Goal: Task Accomplishment & Management: Manage account settings

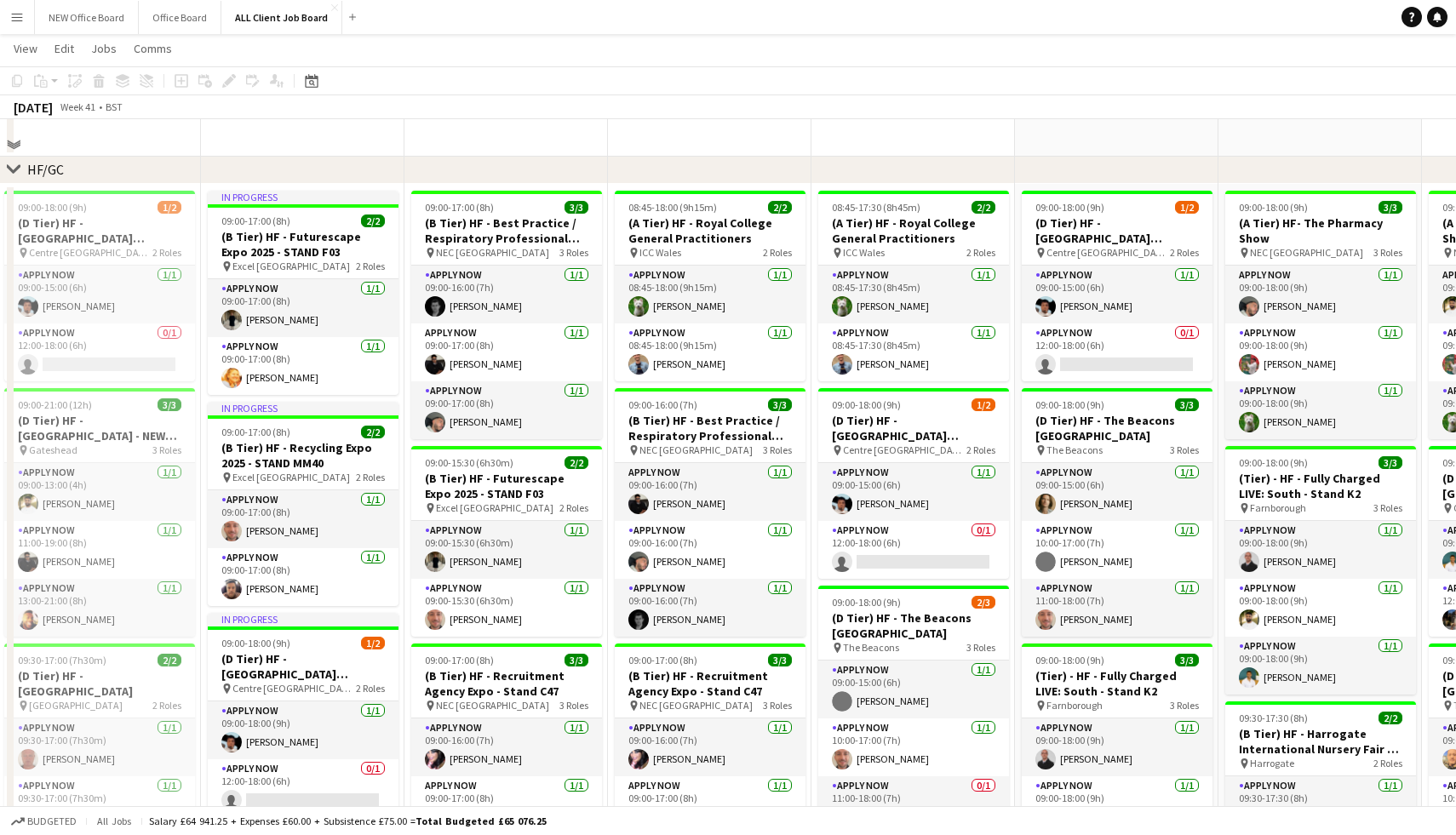
scroll to position [266, 0]
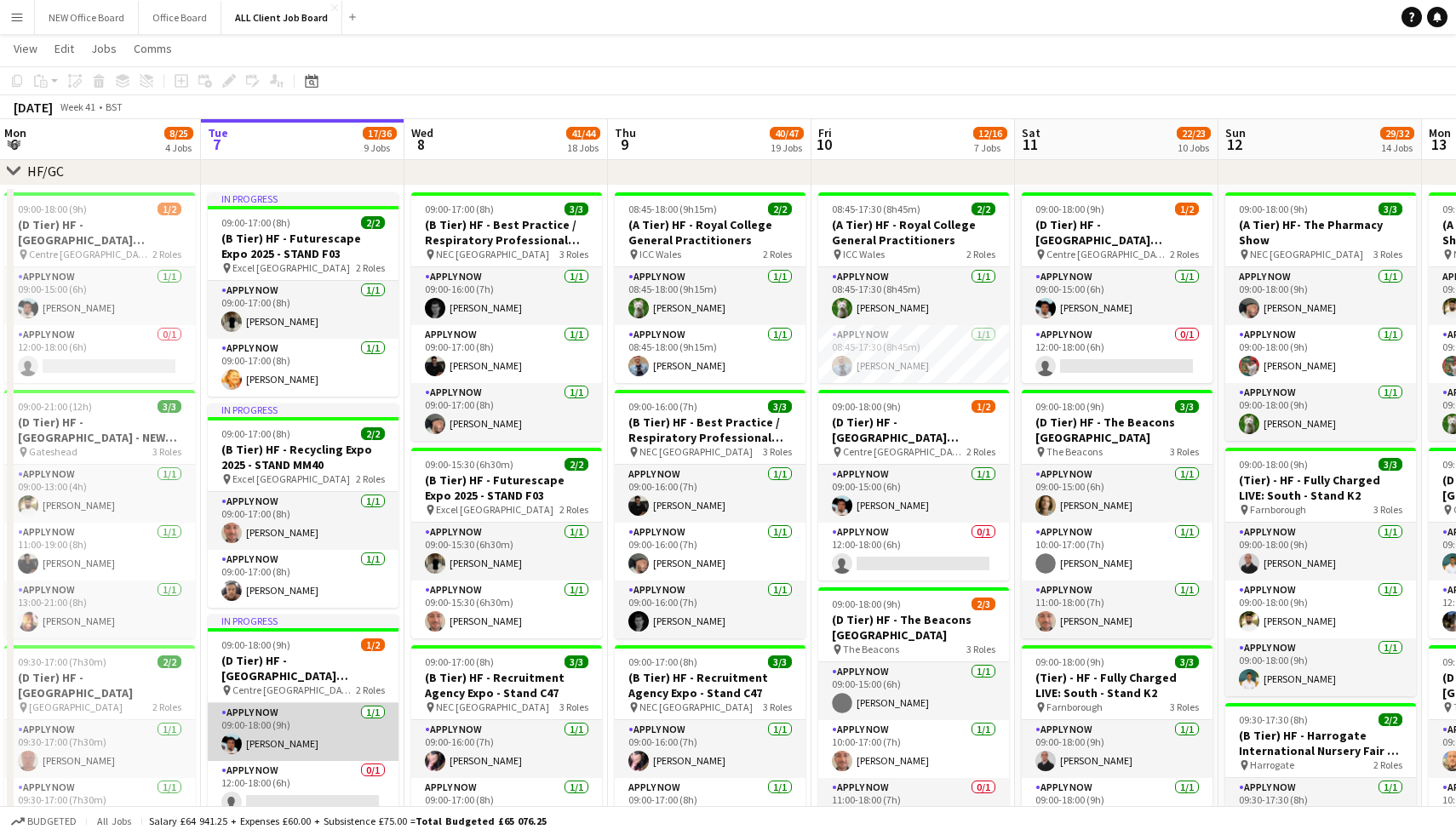
click at [280, 727] on app-card-role "APPLY NOW [DATE] 09:00-18:00 (9h) [PERSON_NAME]" at bounding box center [303, 732] width 191 height 58
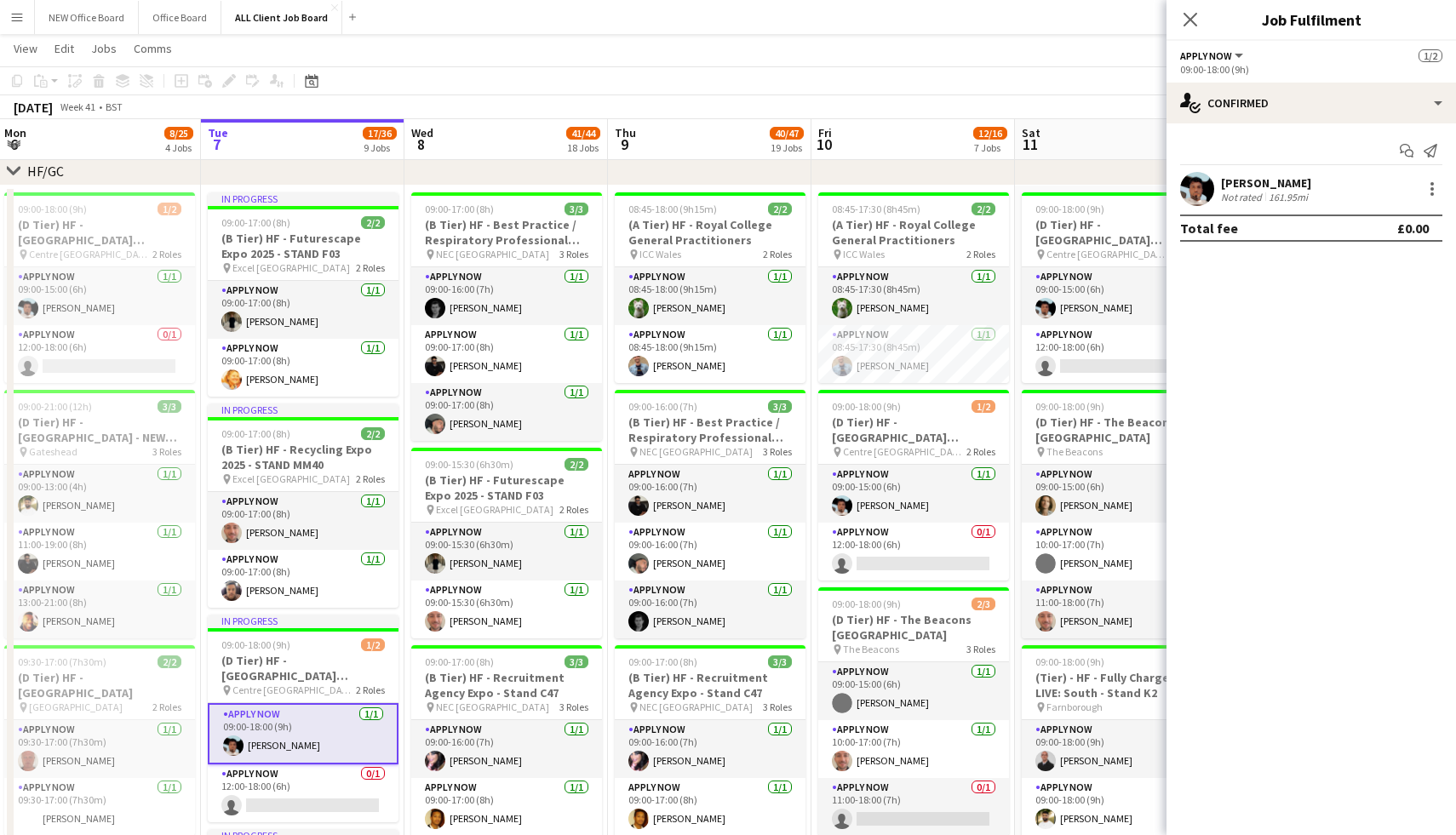
click at [1223, 191] on div "Not rated" at bounding box center [1242, 197] width 44 height 13
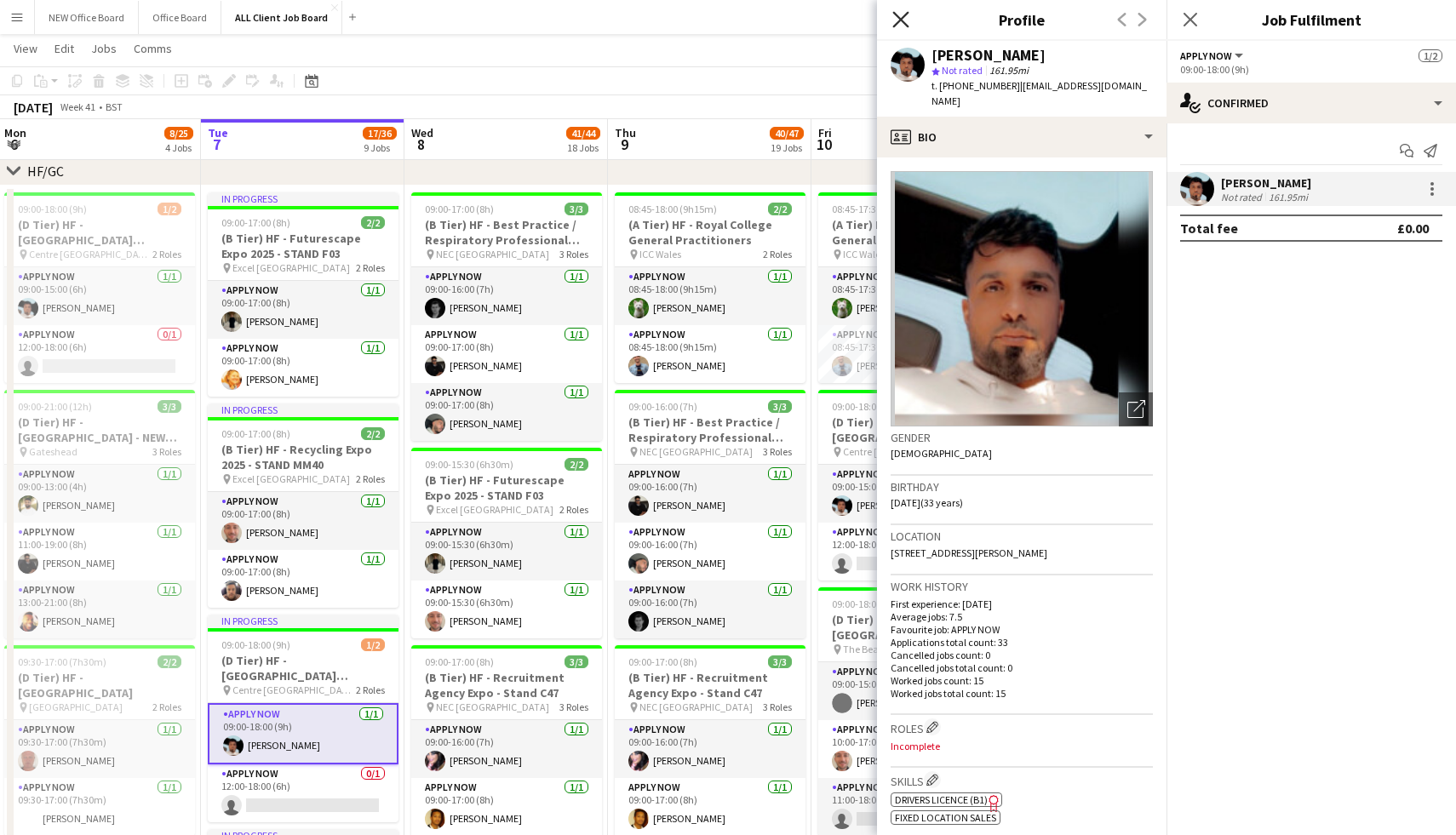
click at [897, 20] on icon "Close pop-in" at bounding box center [900, 19] width 16 height 16
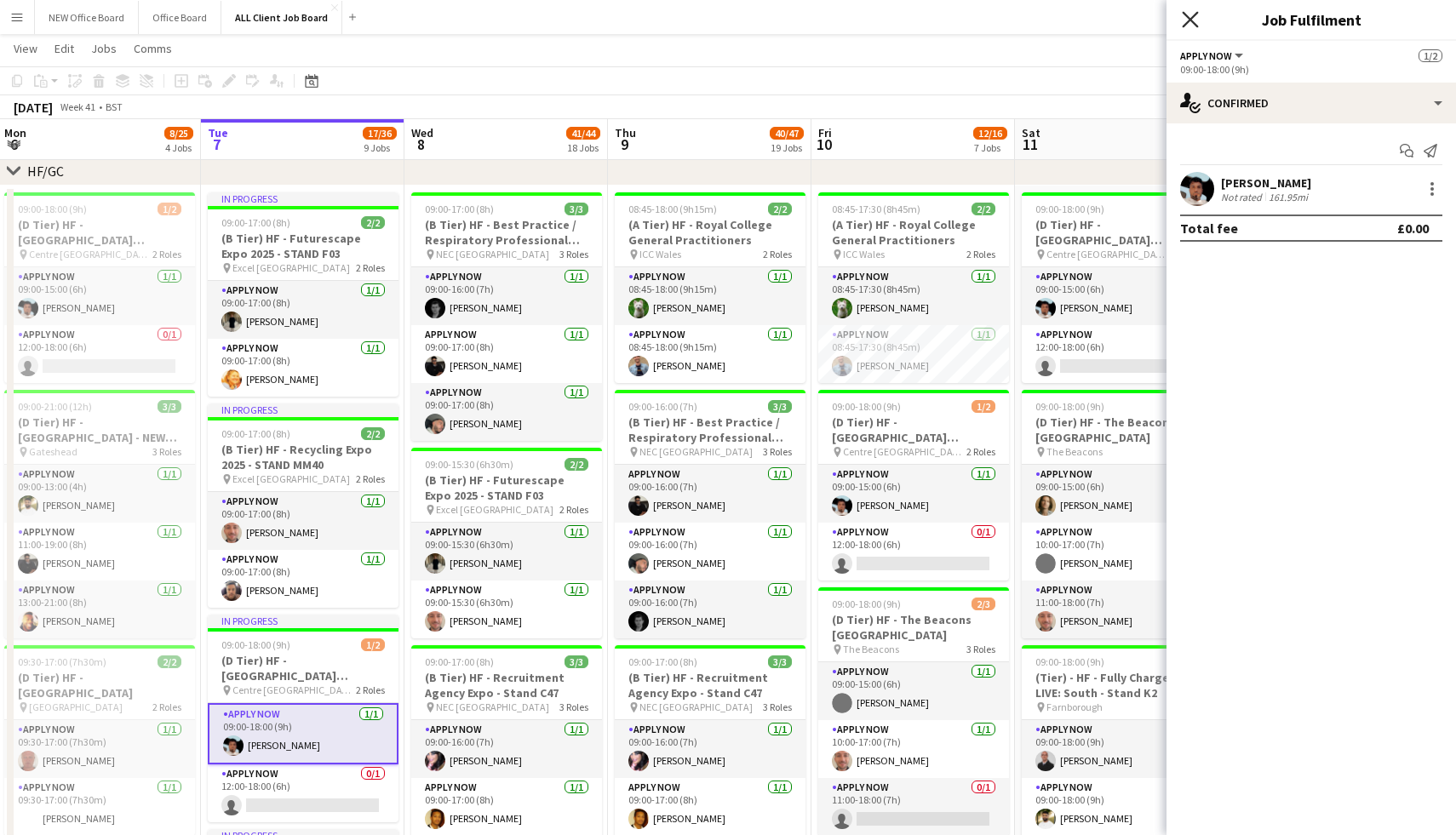
click at [1193, 25] on icon "Close pop-in" at bounding box center [1189, 19] width 16 height 16
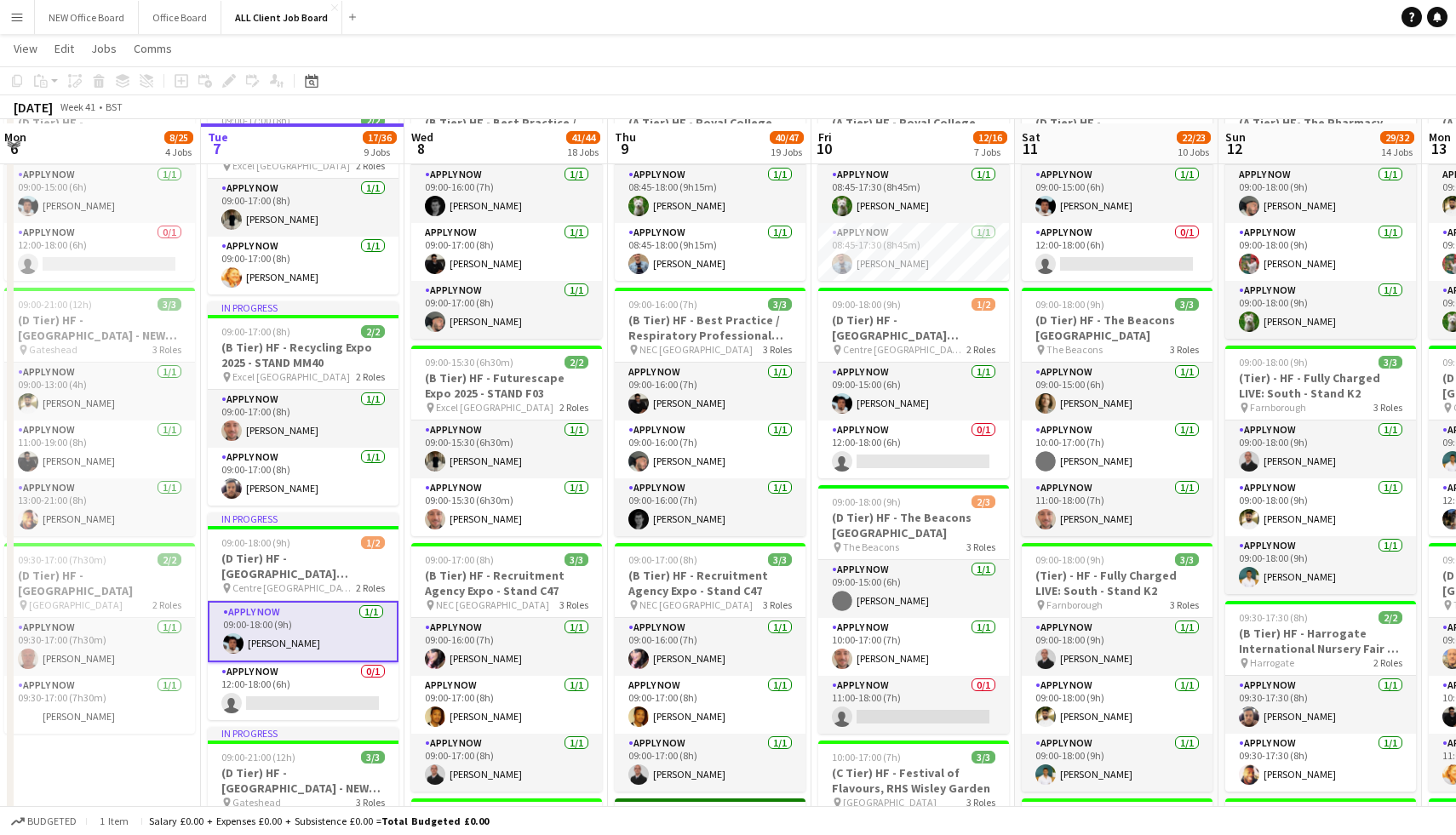
scroll to position [374, 0]
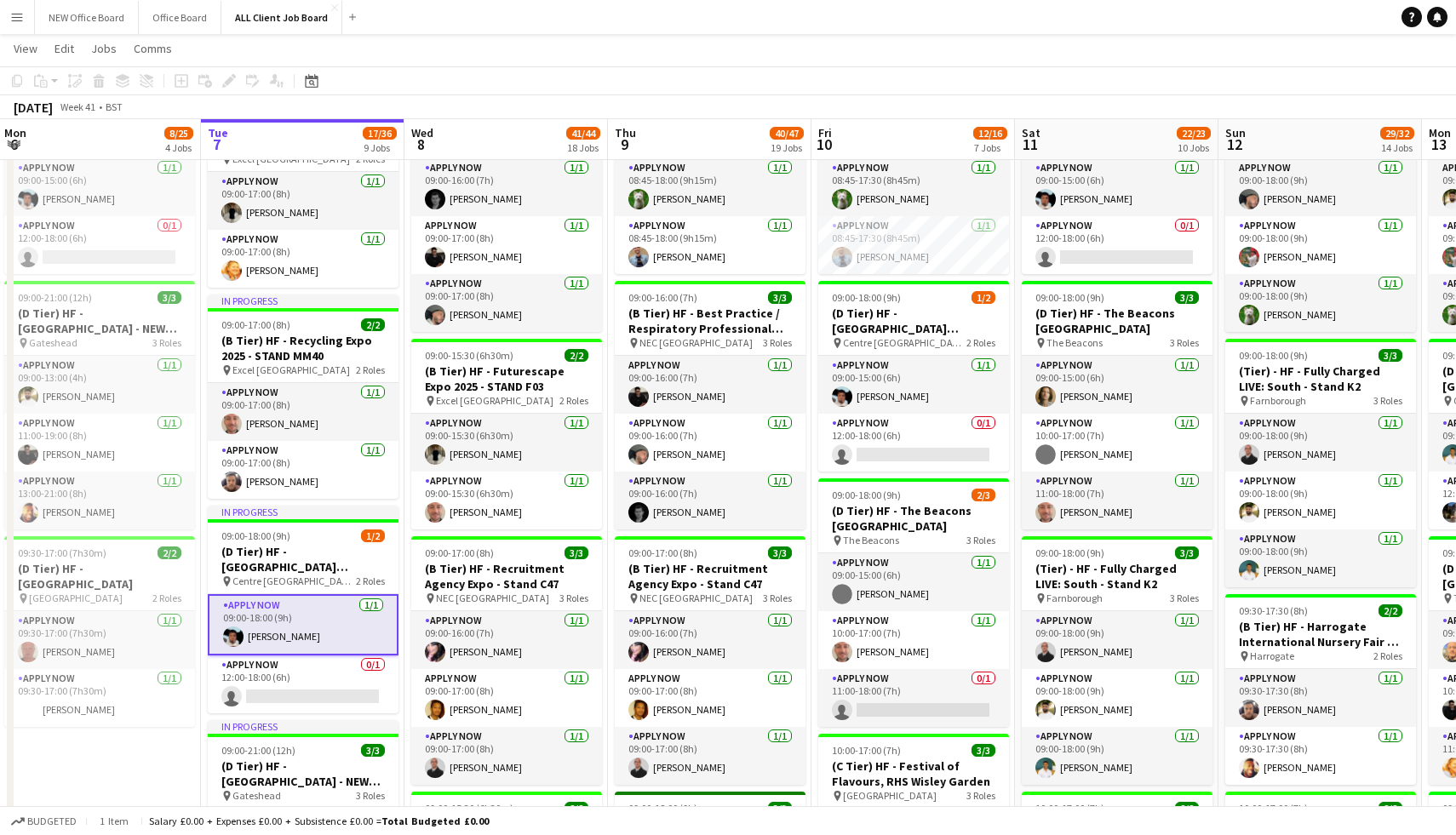
click at [281, 620] on app-card-role "APPLY NOW [DATE] 09:00-18:00 (9h) [PERSON_NAME]" at bounding box center [303, 625] width 191 height 61
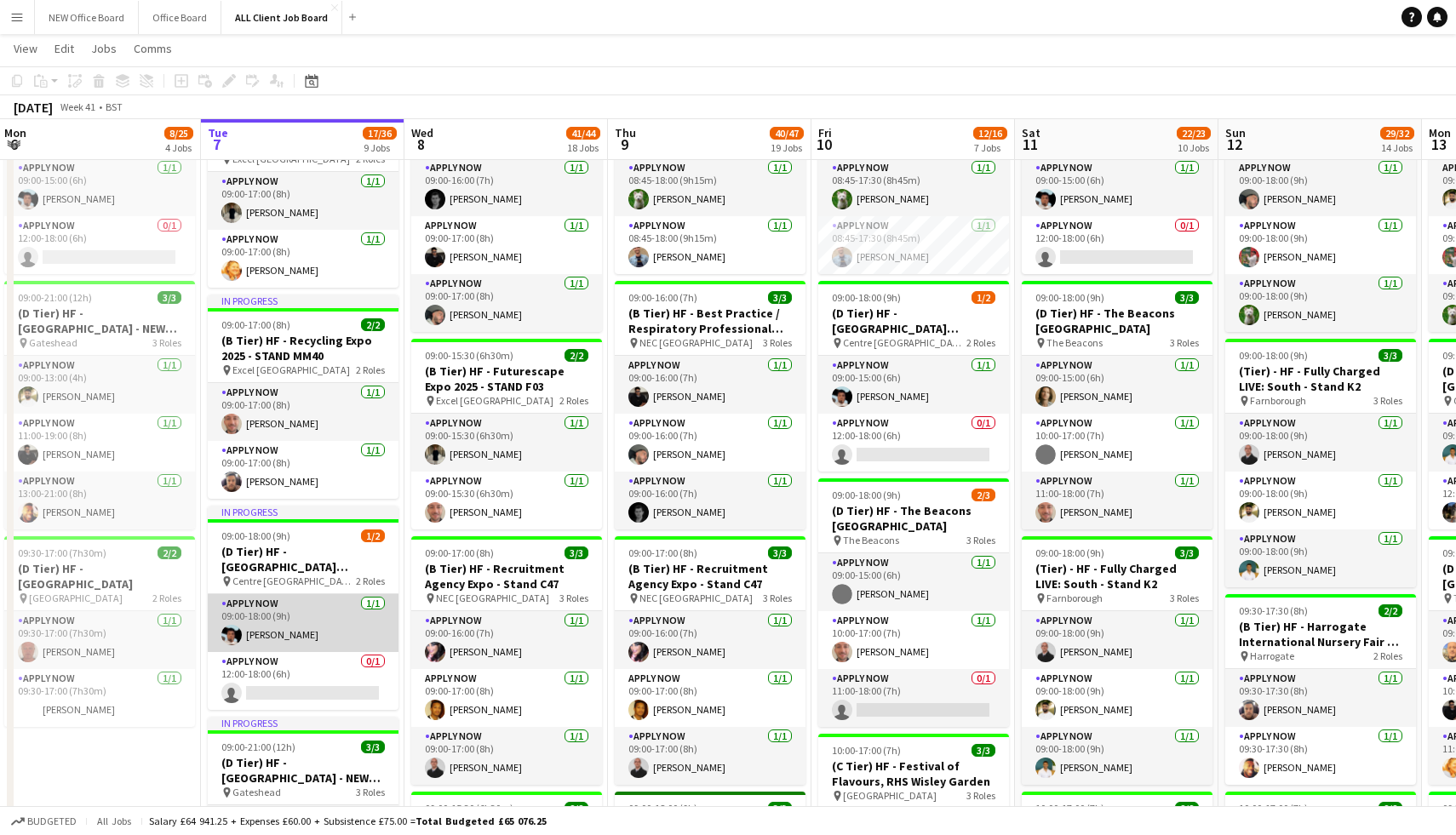
click at [259, 602] on app-card-role "APPLY NOW [DATE] 09:00-18:00 (9h) [PERSON_NAME]" at bounding box center [303, 623] width 191 height 58
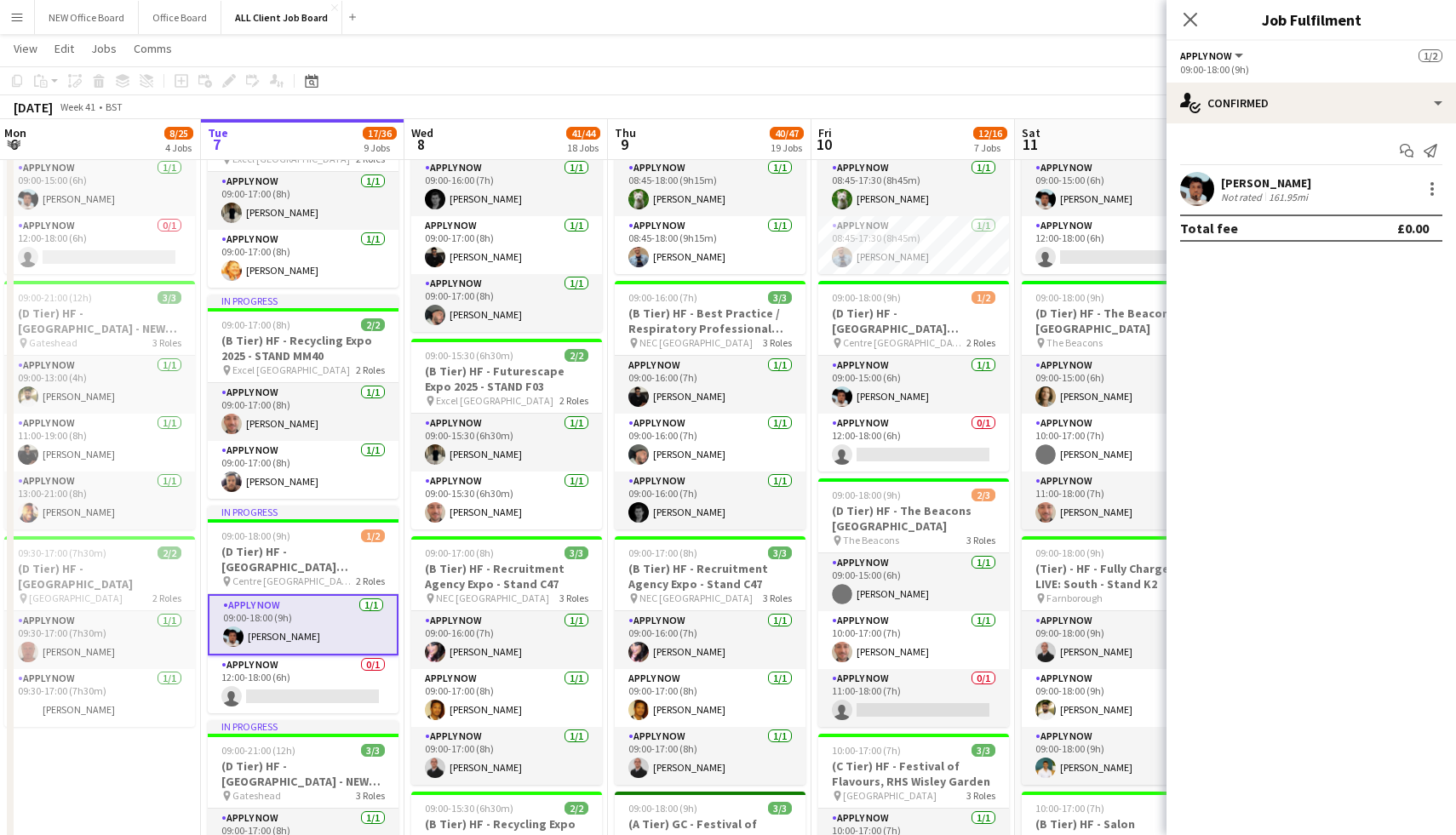
click at [1221, 183] on div "[PERSON_NAME]" at bounding box center [1265, 183] width 90 height 16
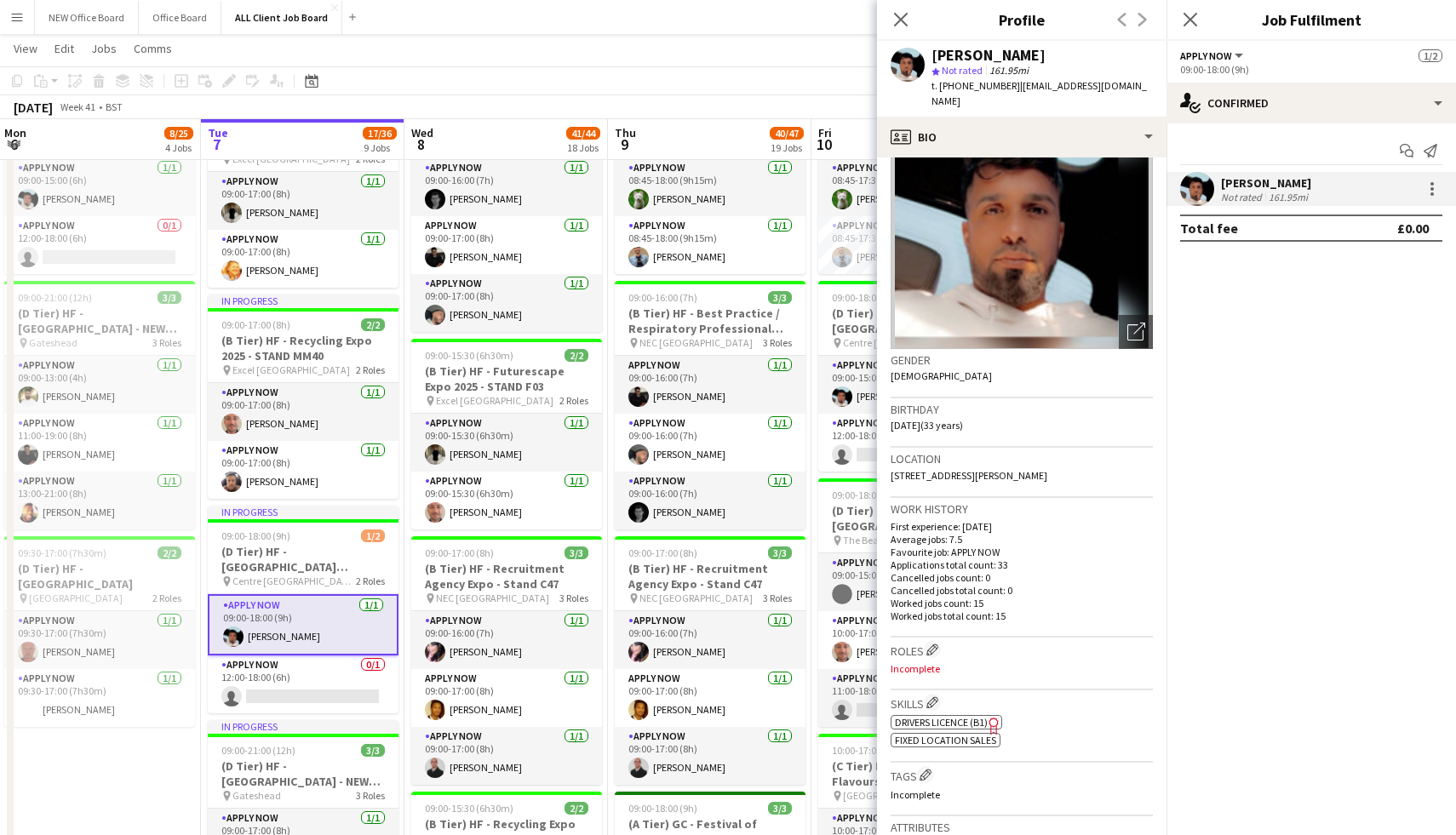
scroll to position [0, 0]
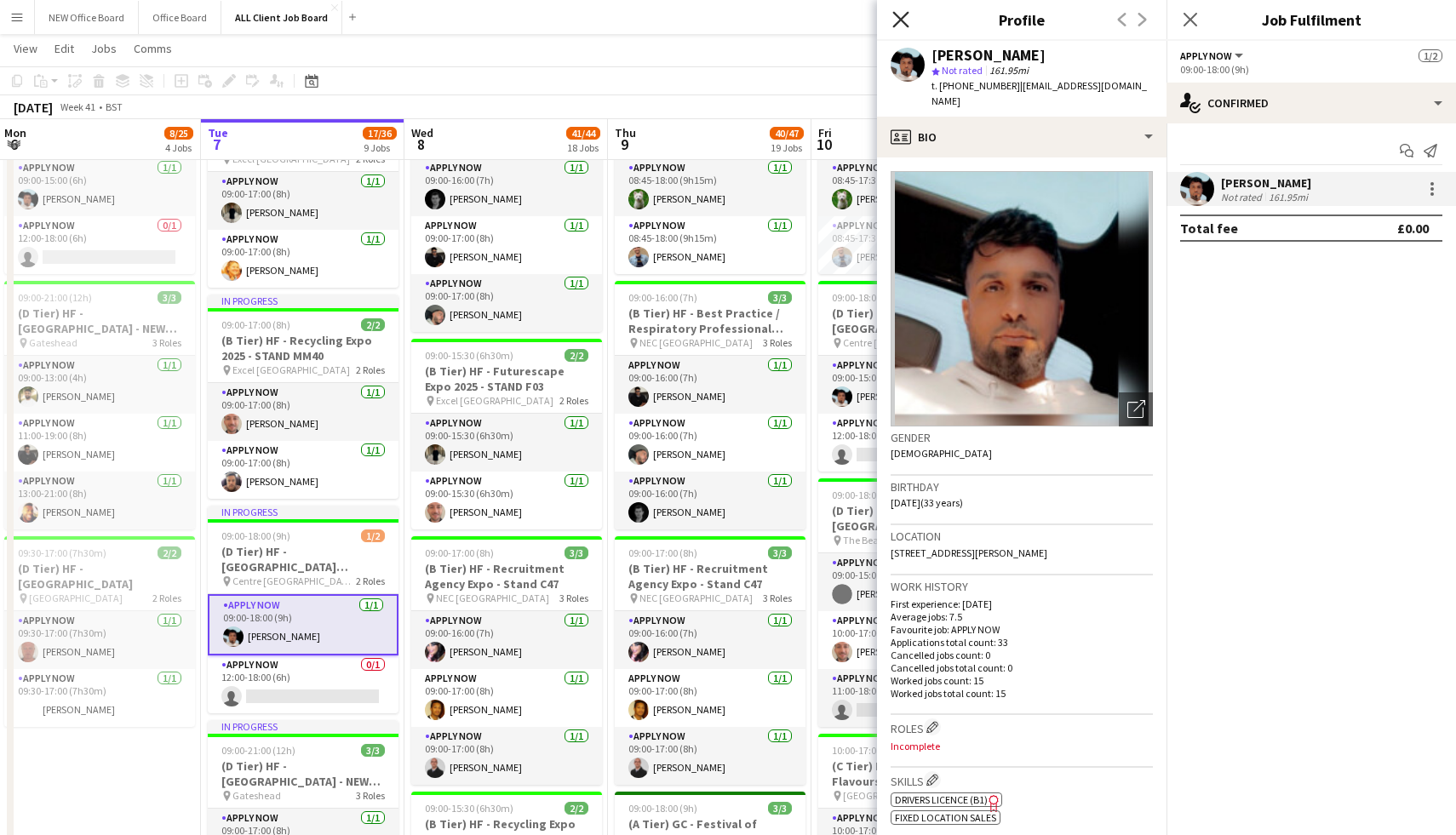
click at [896, 24] on icon at bounding box center [900, 19] width 16 height 16
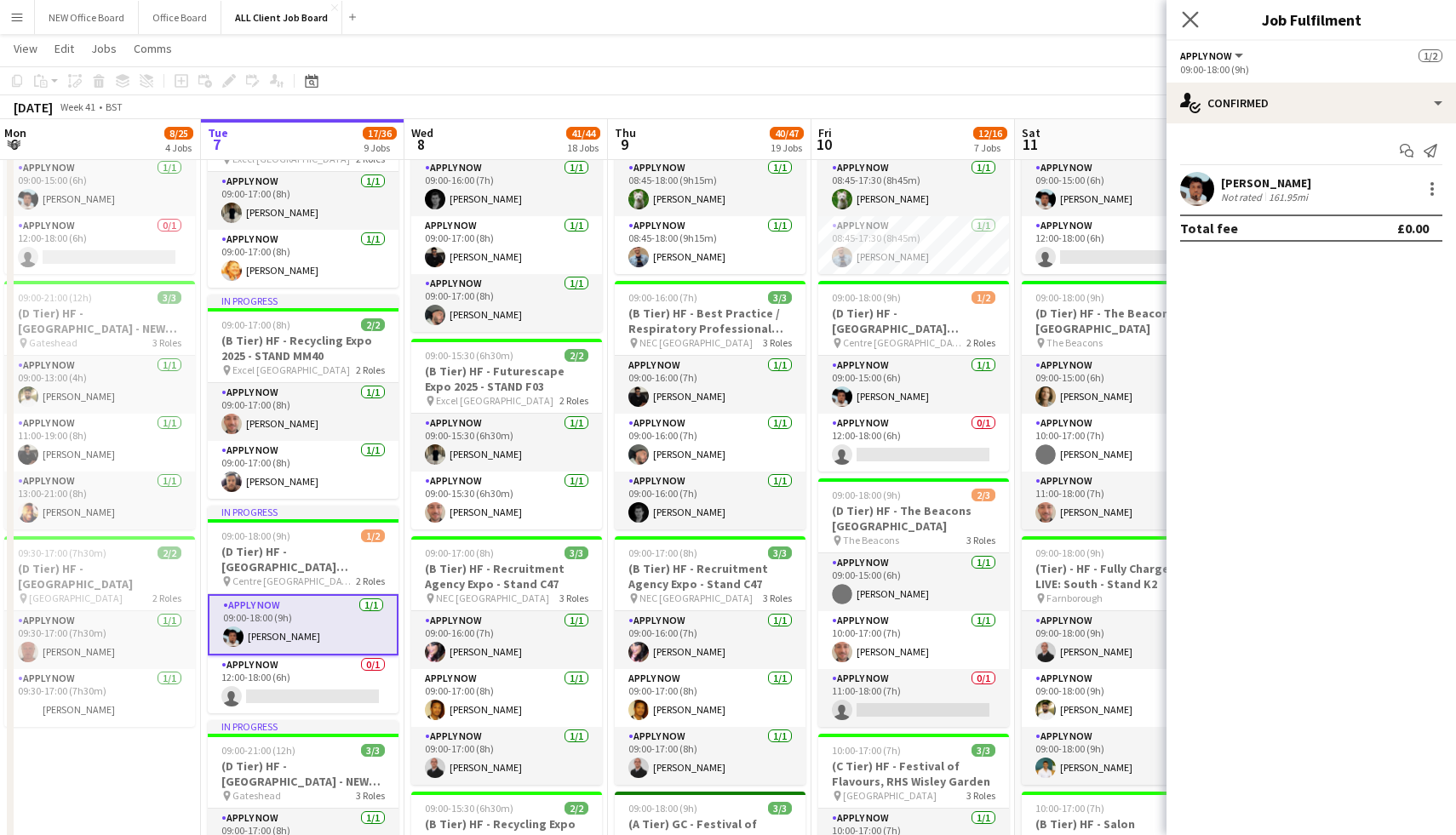
click at [1189, 10] on app-icon "Close pop-in" at bounding box center [1190, 20] width 25 height 25
